Goal: Task Accomplishment & Management: Manage account settings

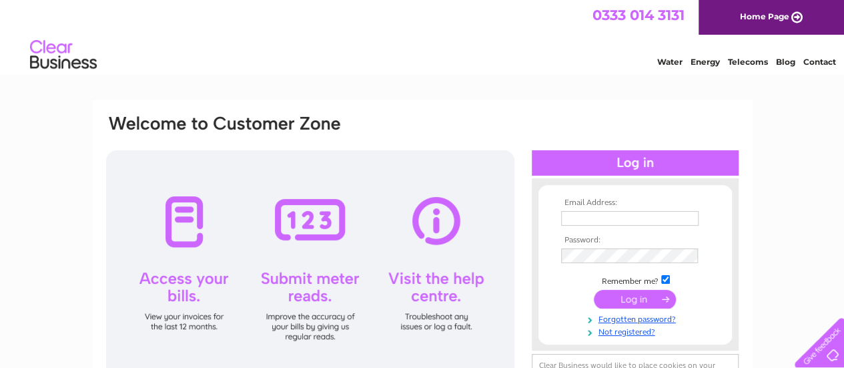
type input "nhillhenders@hotmail.co.uk"
click at [633, 289] on td at bounding box center [635, 298] width 155 height 25
click at [636, 298] on input "submit" at bounding box center [635, 299] width 82 height 19
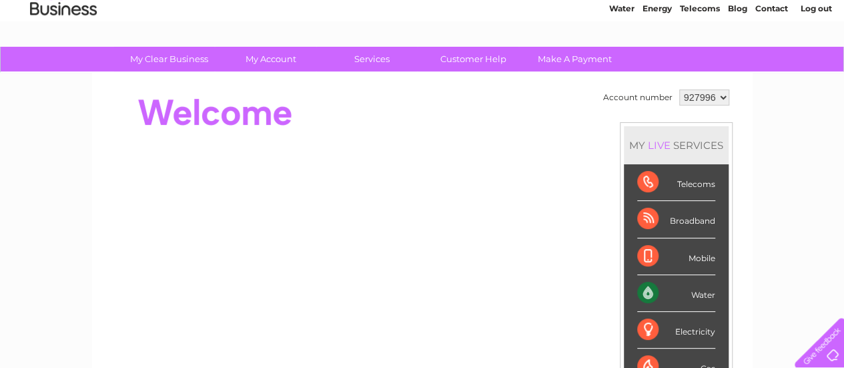
scroll to position [57, 0]
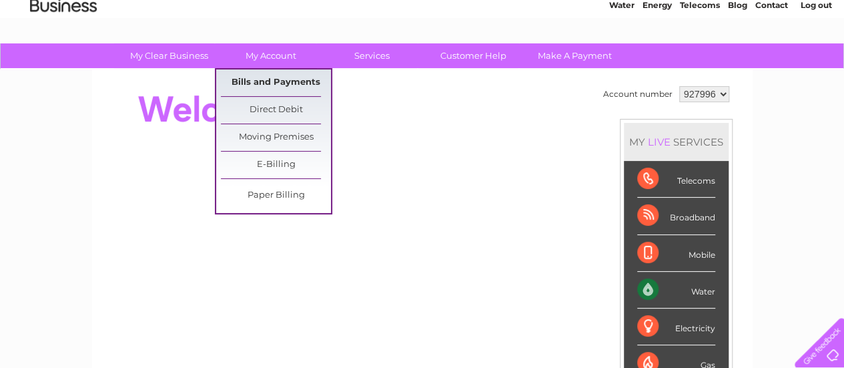
click at [272, 83] on link "Bills and Payments" at bounding box center [276, 82] width 110 height 27
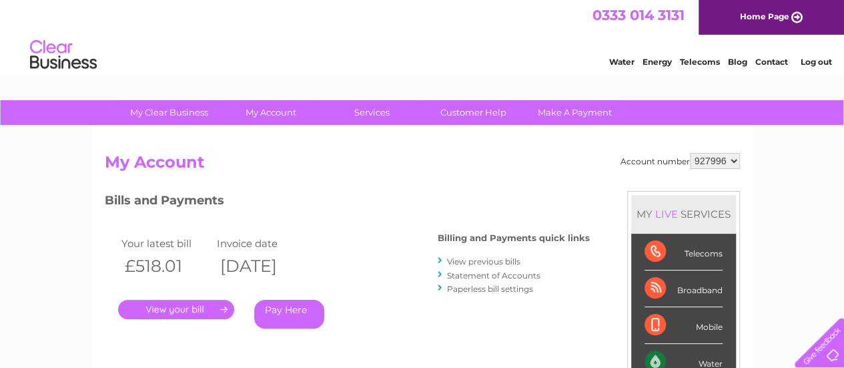
click at [196, 306] on link "." at bounding box center [176, 309] width 116 height 19
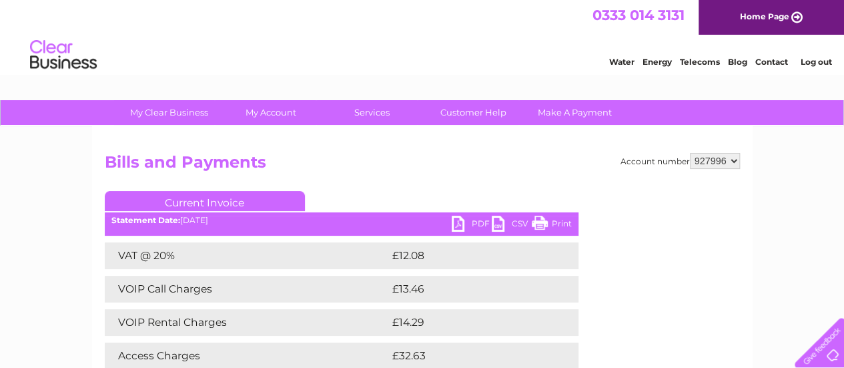
click at [474, 219] on link "PDF" at bounding box center [472, 225] width 40 height 19
